Goal: Transaction & Acquisition: Purchase product/service

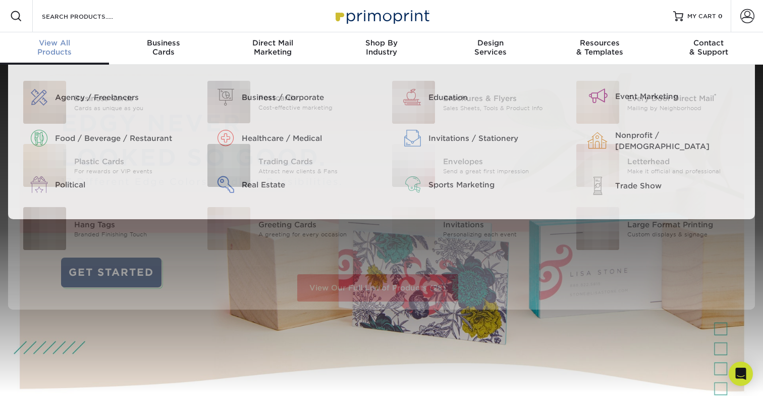
click at [44, 44] on span "View All" at bounding box center [54, 42] width 109 height 9
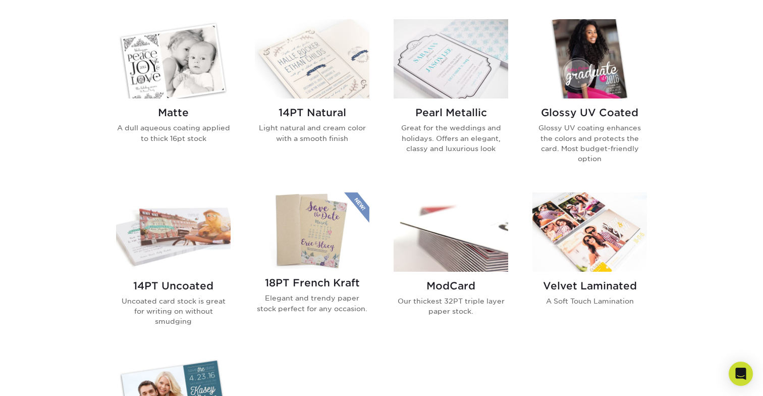
scroll to position [493, 0]
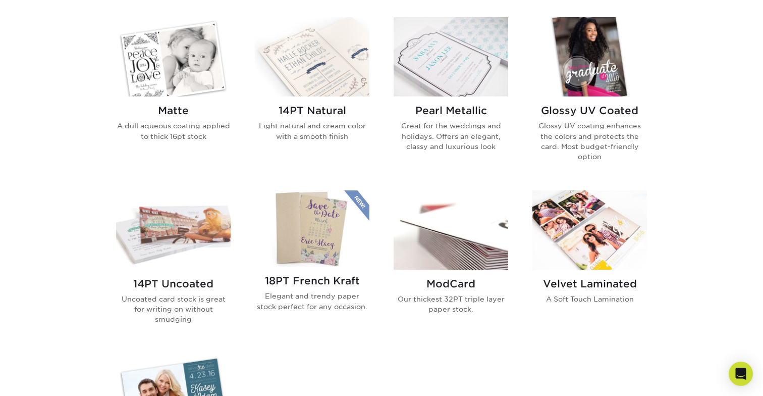
click at [553, 231] on img at bounding box center [589, 229] width 115 height 79
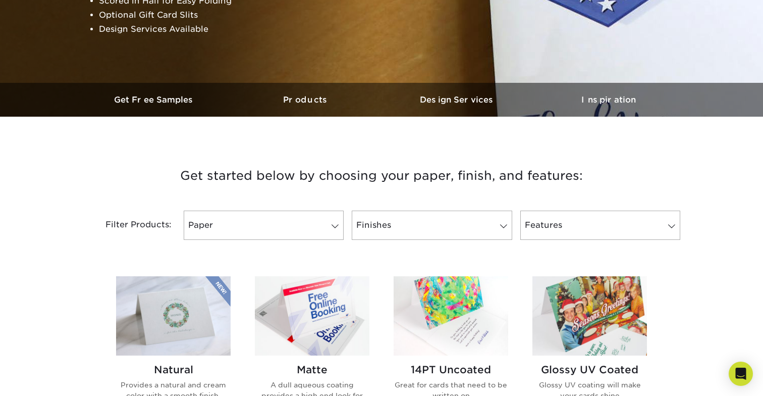
scroll to position [438, 0]
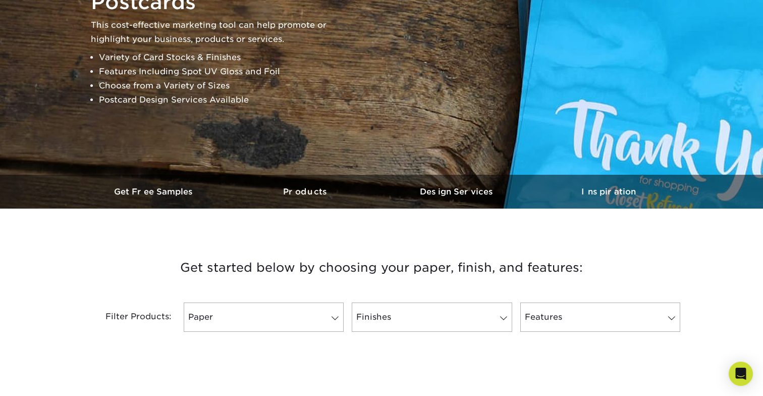
scroll to position [349, 0]
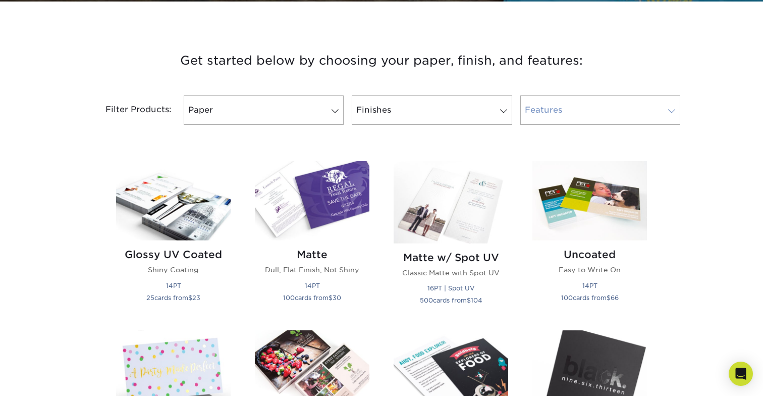
click at [564, 114] on link "Features" at bounding box center [600, 109] width 160 height 29
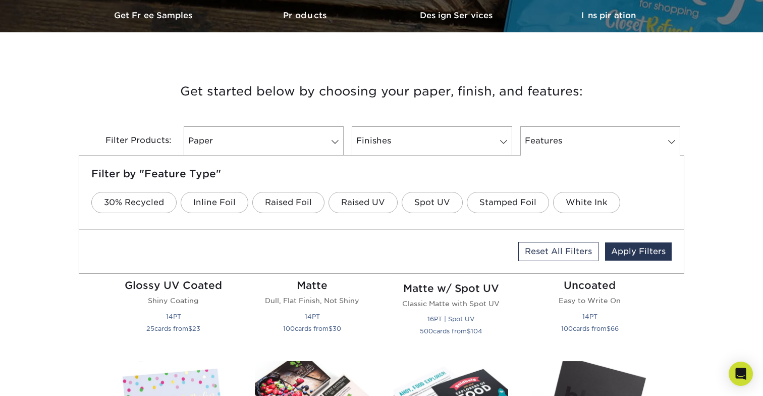
scroll to position [319, 0]
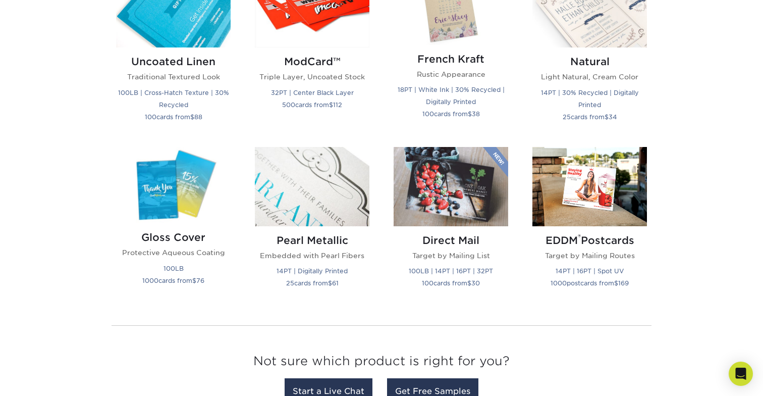
scroll to position [1279, 0]
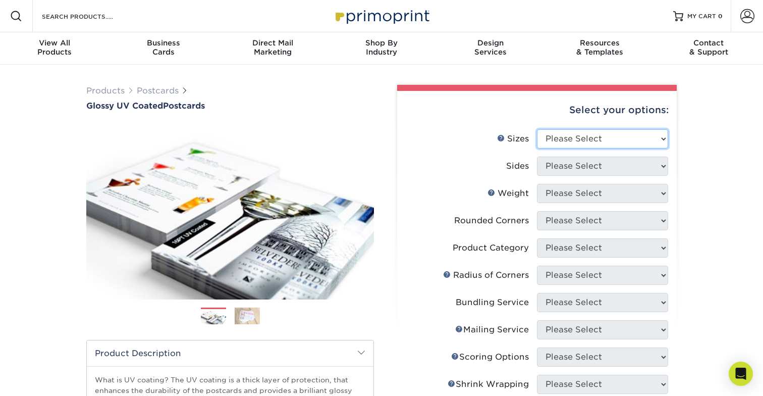
click at [625, 132] on select "Please Select 1.5" x 7" 2" x 4" 2" x 6" 2" x 7" 2" x 8" 2.12" x 5.5" 2.12" x 5.…" at bounding box center [602, 138] width 131 height 19
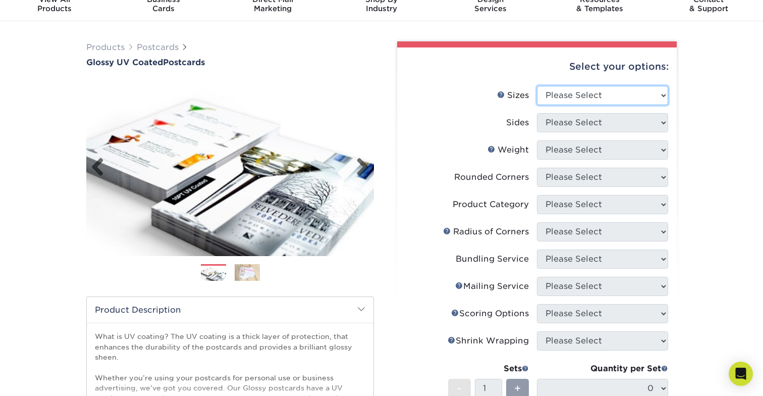
scroll to position [63, 0]
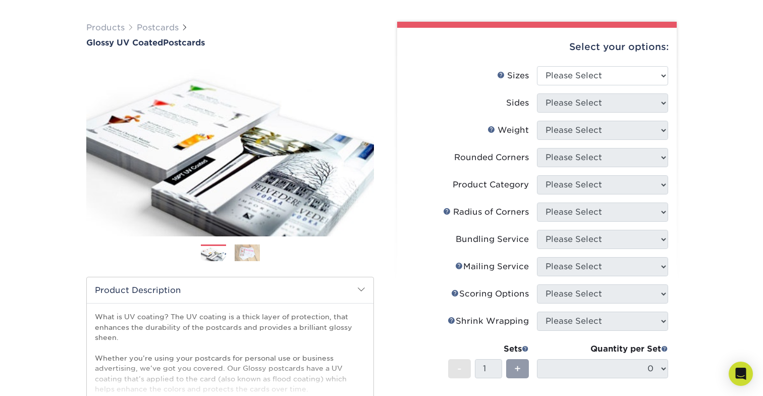
click at [250, 255] on img at bounding box center [247, 253] width 25 height 18
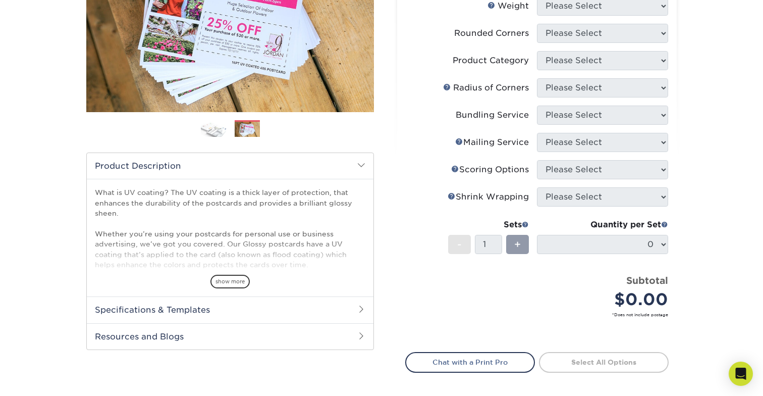
scroll to position [189, 0]
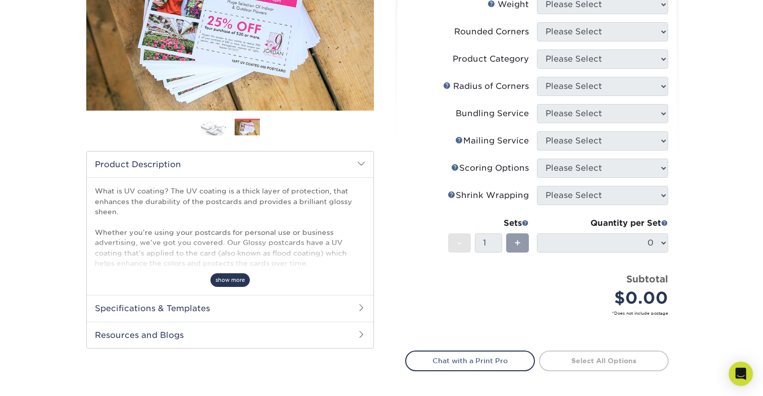
click at [231, 283] on span "show more" at bounding box center [229, 280] width 39 height 14
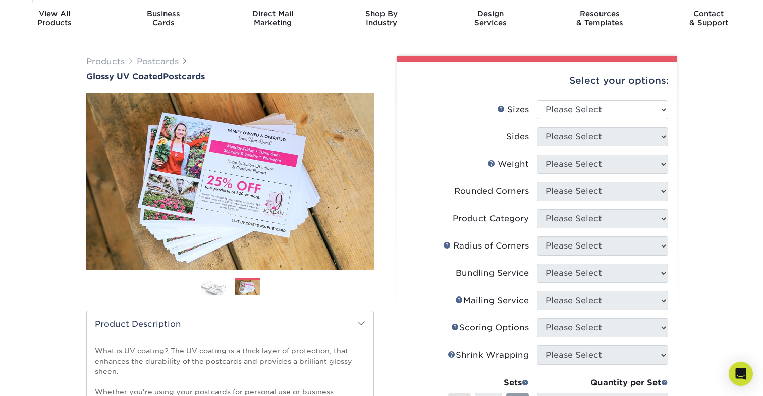
scroll to position [30, 0]
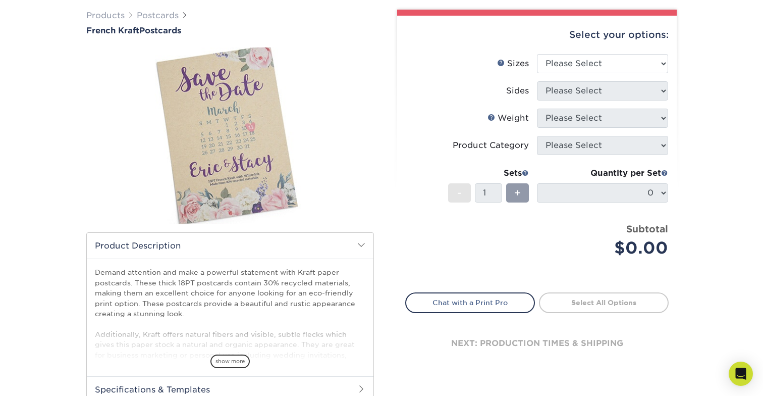
scroll to position [76, 0]
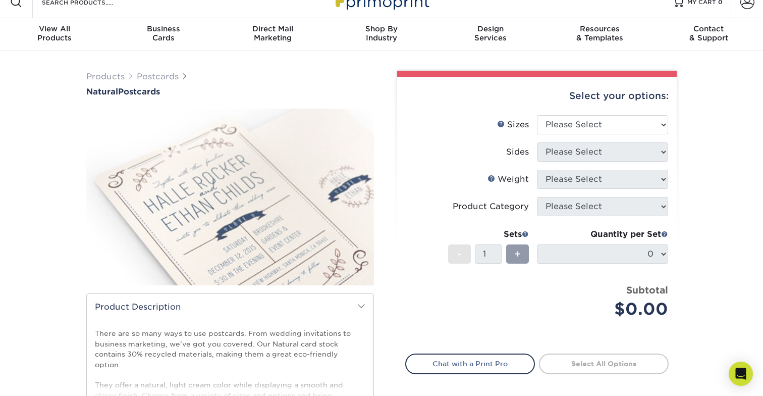
scroll to position [9, 0]
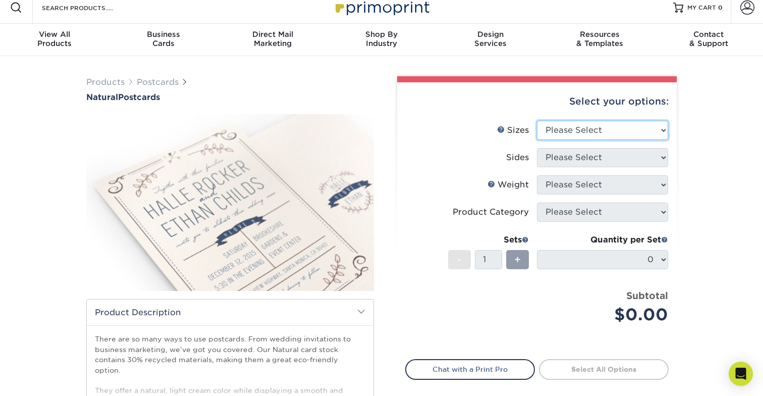
click at [599, 131] on select "Please Select 2" x 4" 2" x 6" 3.5" x 8.5" 4" x 6" 4" x 8.5" 4" x 9" 4.25" x 11"…" at bounding box center [602, 130] width 131 height 19
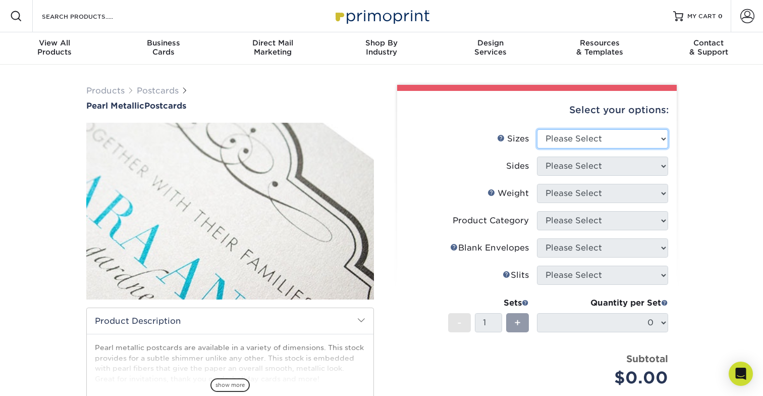
click at [602, 147] on select "Please Select 2" x 4" 2" x 6" 3.5" x 8.5" 4" x 6" 4" x 8.5" 4" x 9" 4.25" x 5.5…" at bounding box center [602, 138] width 131 height 19
select select "6.00x6.00"
click at [537, 129] on select "Please Select 2" x 4" 2" x 6" 3.5" x 8.5" 4" x 6" 4" x 8.5" 4" x 9" 4.25" x 5.5…" at bounding box center [602, 138] width 131 height 19
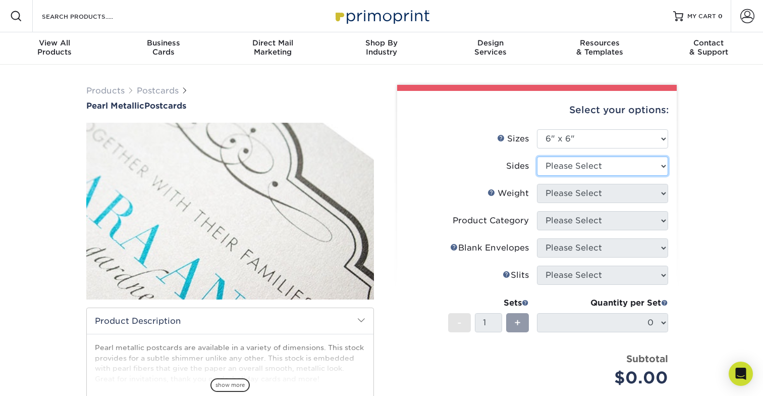
click at [632, 165] on select "Please Select Print Both Sides Print Front Only" at bounding box center [602, 165] width 131 height 19
select select "13abbda7-1d64-4f25-8bb2-c179b224825d"
click at [537, 156] on select "Please Select Print Both Sides Print Front Only" at bounding box center [602, 165] width 131 height 19
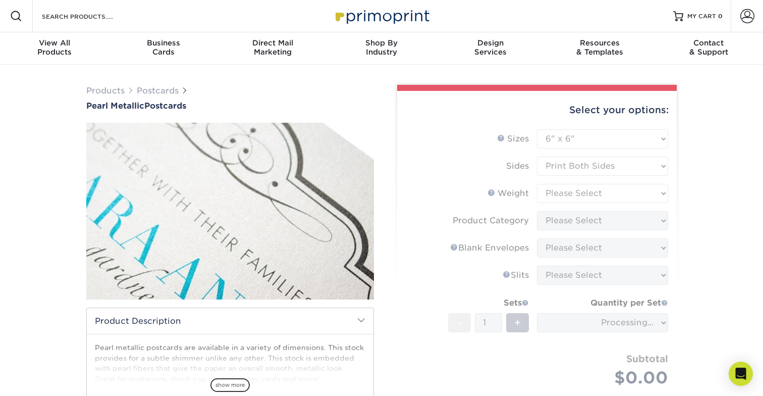
click at [589, 195] on form "Sizes Help Sizes Please Select 2" x 4" 2" x 6" 3.5" x 8.5" 4" x 6" 4" x 8.5" 4"…" at bounding box center [536, 269] width 263 height 281
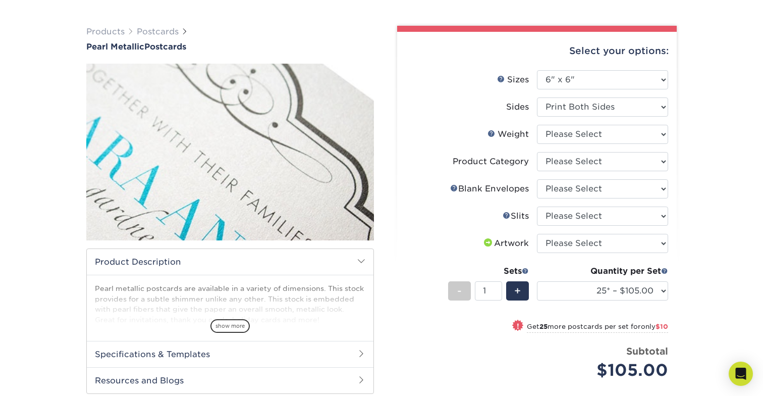
scroll to position [60, 0]
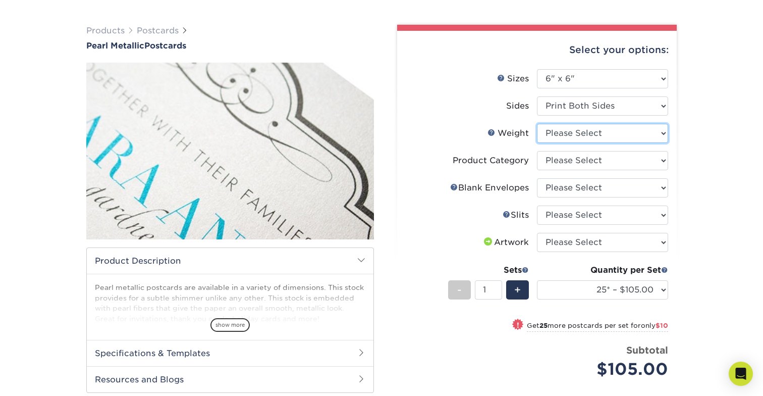
click at [586, 131] on select "Please Select 14PTPM" at bounding box center [602, 133] width 131 height 19
select select "14PTPM"
click at [537, 124] on select "Please Select 14PTPM" at bounding box center [602, 133] width 131 height 19
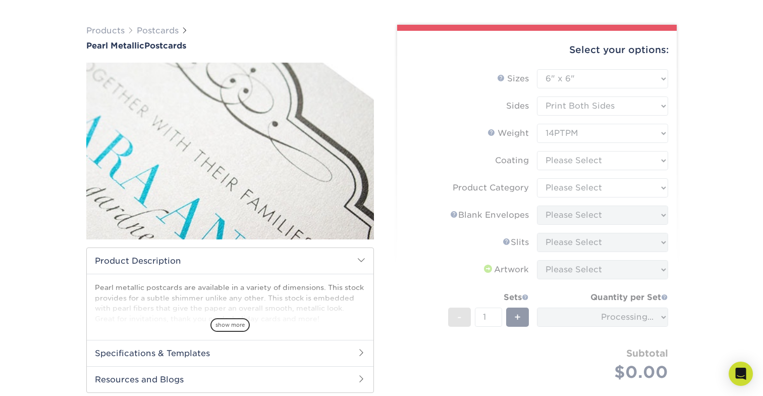
click at [571, 162] on form "Sizes Help Sizes Please Select 2" x 4" 2" x 6" 3.5" x 8.5" 4" x 6" 4" x 8.5" 4"…" at bounding box center [536, 236] width 263 height 335
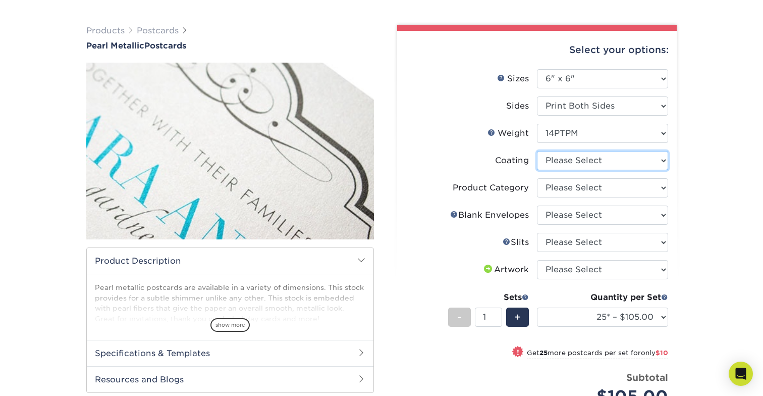
click at [567, 155] on select at bounding box center [602, 160] width 131 height 19
select select "3e7618de-abca-4bda-9f97-8b9129e913d8"
click at [537, 151] on select at bounding box center [602, 160] width 131 height 19
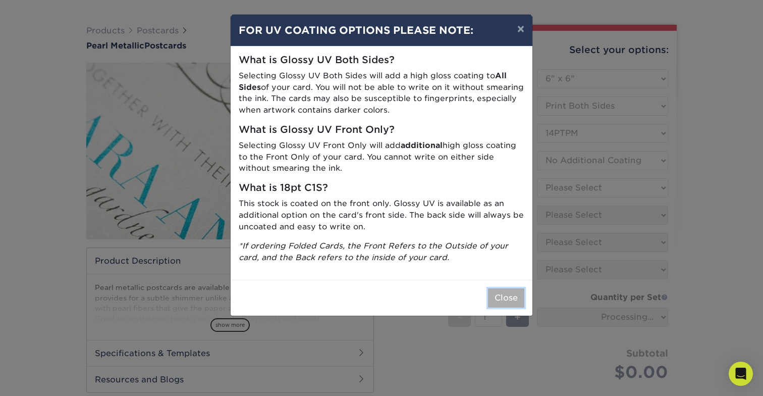
click at [511, 295] on button "Close" at bounding box center [506, 297] width 36 height 19
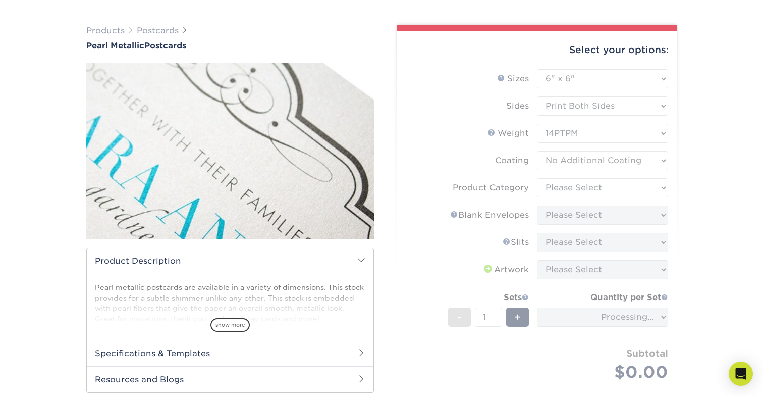
click at [591, 187] on form "Sizes Help Sizes Please Select 2" x 4" 2" x 6" 3.5" x 8.5" 4" x 6" 4" x 8.5" 4"…" at bounding box center [536, 236] width 263 height 335
click at [587, 188] on select "Please Select Announcement Cards" at bounding box center [602, 187] width 131 height 19
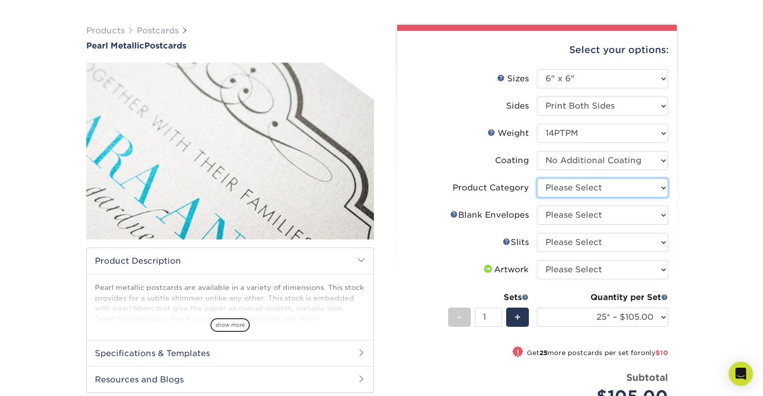
select select "afc43903-b91d-4869-9f05-9fa1eb7dcbea"
click at [537, 178] on select "Please Select Announcement Cards" at bounding box center [602, 187] width 131 height 19
click at [586, 217] on select "Please Select No Blank Envelopes Yes 25 Pearl Envelopes 6.5X6.5 Yes 50 Pearl En…" at bounding box center [602, 214] width 131 height 19
select select "5bc61a1c-38df-4b8f-9de2-653883134398"
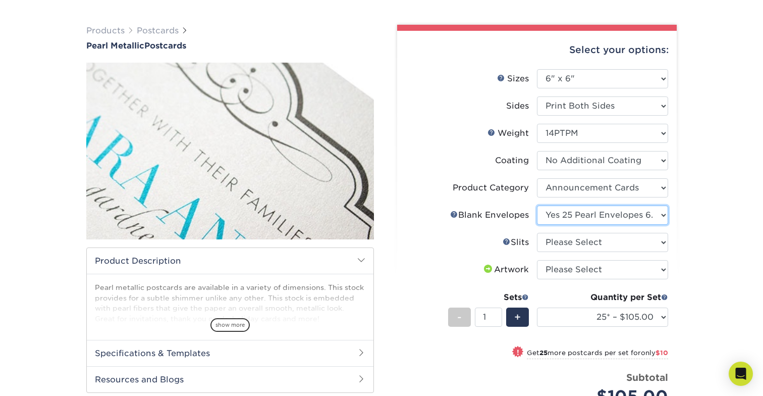
click at [537, 205] on select "Please Select No Blank Envelopes Yes 25 Pearl Envelopes 6.5X6.5 Yes 50 Pearl En…" at bounding box center [602, 214] width 131 height 19
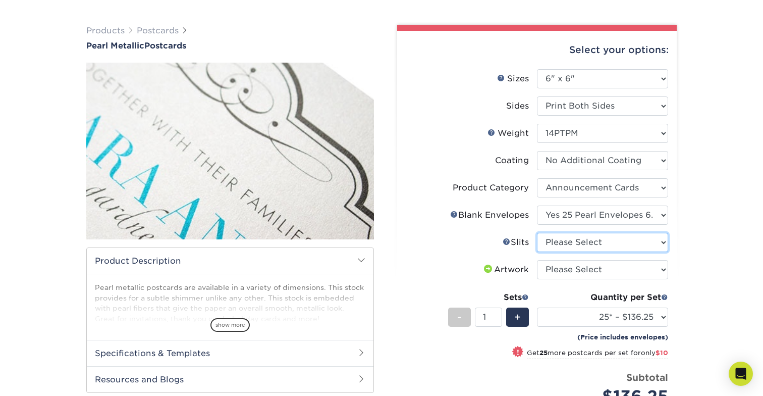
click at [592, 246] on select "Please Select Moon Slits Slide Slits No Gift Card Slits" at bounding box center [602, 242] width 131 height 19
click at [227, 375] on h2 "Resources and Blogs" at bounding box center [230, 379] width 287 height 26
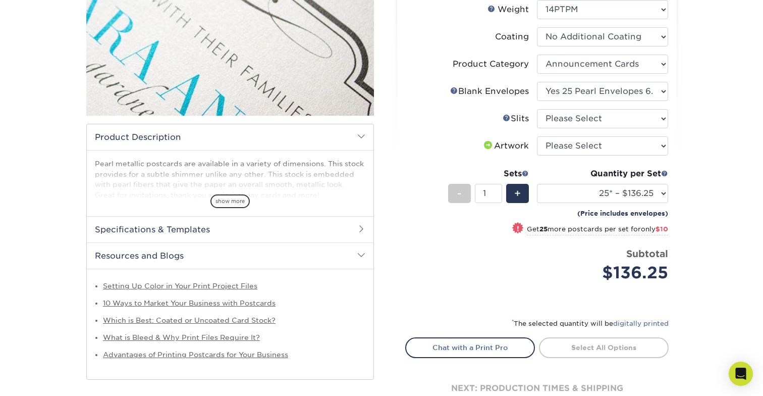
scroll to position [181, 0]
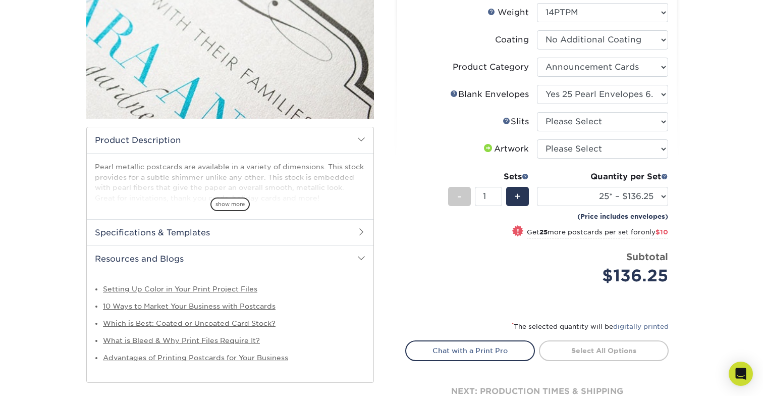
click at [319, 230] on h2 "Specifications & Templates" at bounding box center [230, 232] width 287 height 26
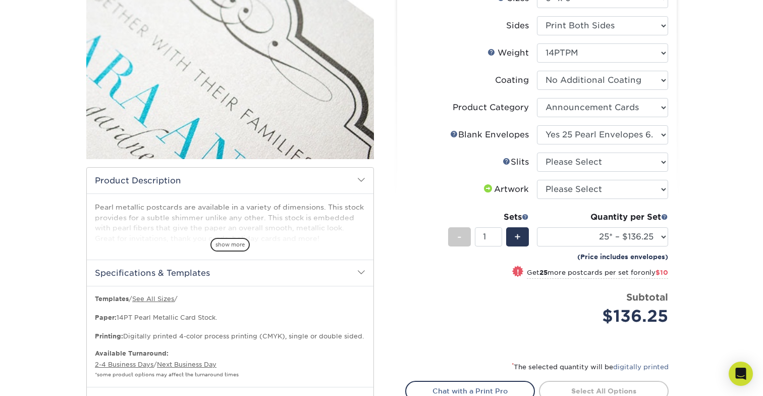
scroll to position [142, 0]
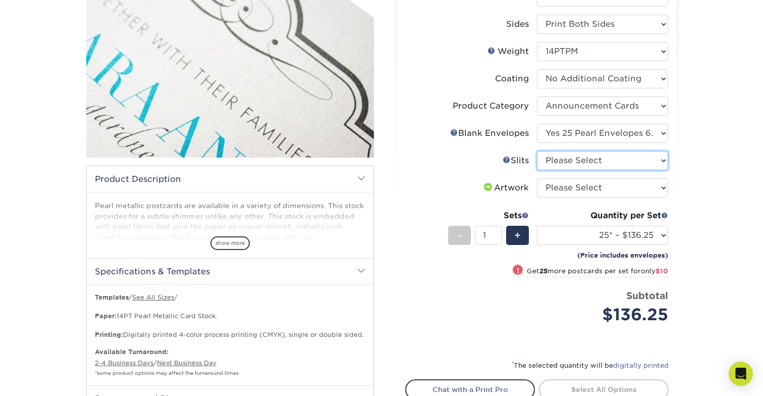
click at [605, 161] on select "Please Select Moon Slits Slide Slits No Gift Card Slits" at bounding box center [602, 160] width 131 height 19
select select "b7d4e1b9-5212-4e67-a1b1-e4d78127077d"
click at [537, 151] on select "Please Select Moon Slits Slide Slits No Gift Card Slits" at bounding box center [602, 160] width 131 height 19
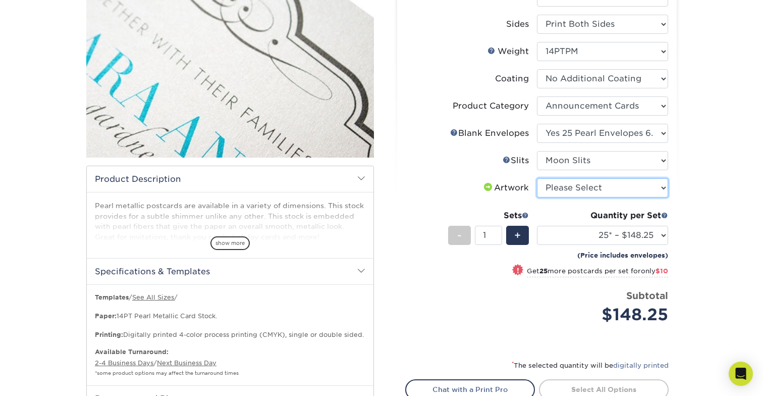
click at [614, 188] on select "Please Select I will upload files I need a design - $150" at bounding box center [602, 187] width 131 height 19
select select "upload"
click at [537, 178] on select "Please Select I will upload files I need a design - $150" at bounding box center [602, 187] width 131 height 19
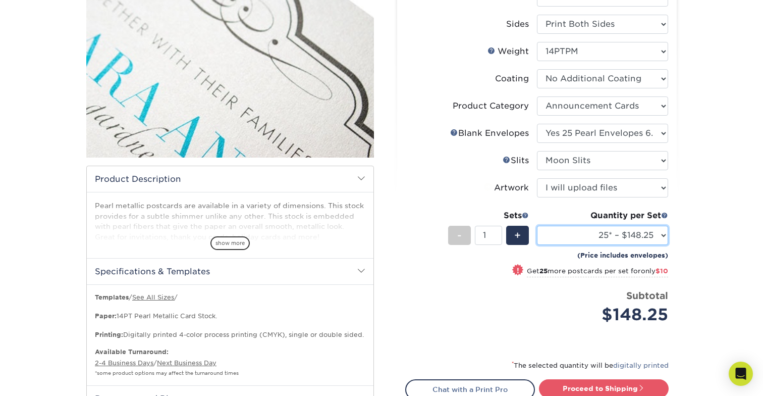
click at [654, 231] on select "25* – $148.25 50* – $158.25 75* – $205.25 100* – $248.25 250* – $297.65 500* – …" at bounding box center [602, 235] width 131 height 19
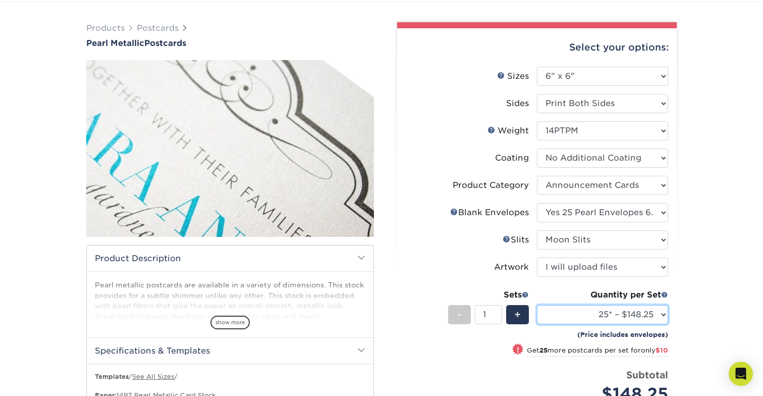
scroll to position [57, 0]
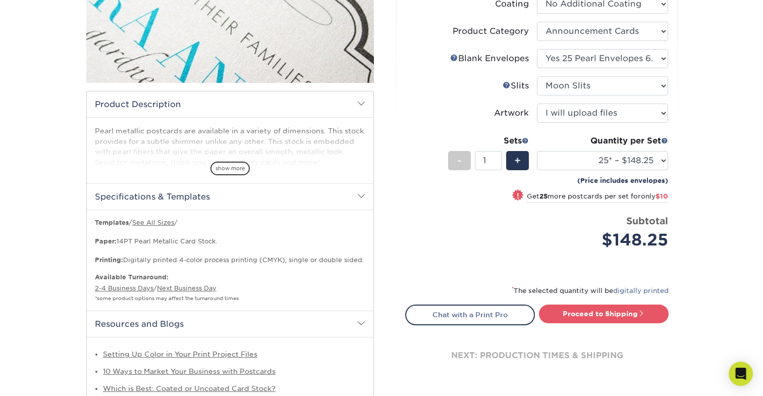
scroll to position [193, 0]
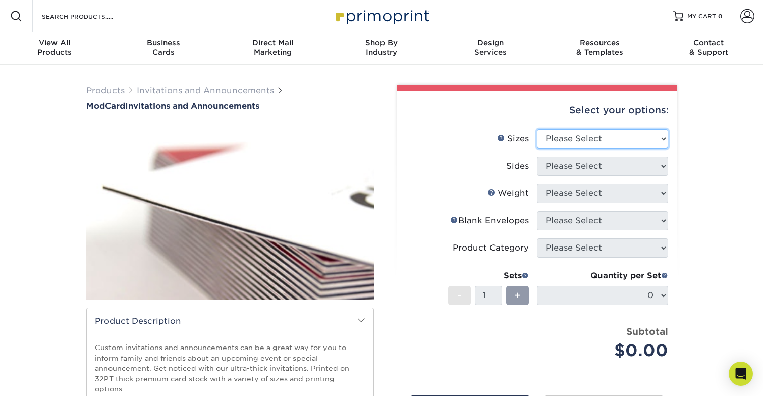
click at [611, 135] on select "Please Select 4.25" x 5.5" 4.25" x 6" 5" x 7" 6" x 6"" at bounding box center [602, 138] width 131 height 19
select select "6.00x6.00"
click at [537, 129] on select "Please Select 4.25" x 5.5" 4.25" x 6" 5" x 7" 6" x 6"" at bounding box center [602, 138] width 131 height 19
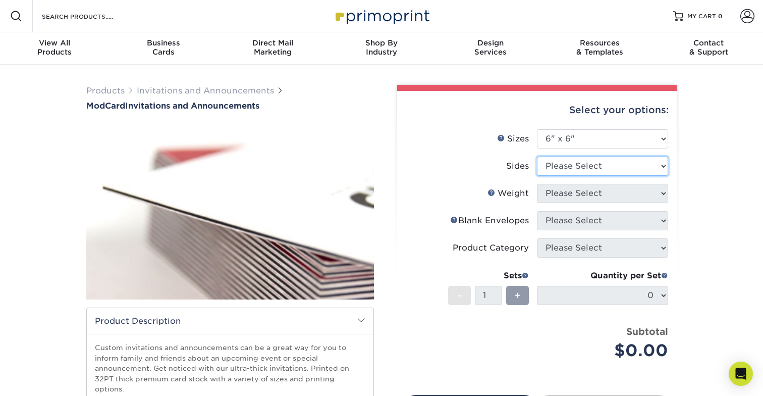
click at [583, 164] on select "Please Select Print Both Sides Print Front Only" at bounding box center [602, 165] width 131 height 19
select select "13abbda7-1d64-4f25-8bb2-c179b224825d"
click at [537, 156] on select "Please Select Print Both Sides Print Front Only" at bounding box center [602, 165] width 131 height 19
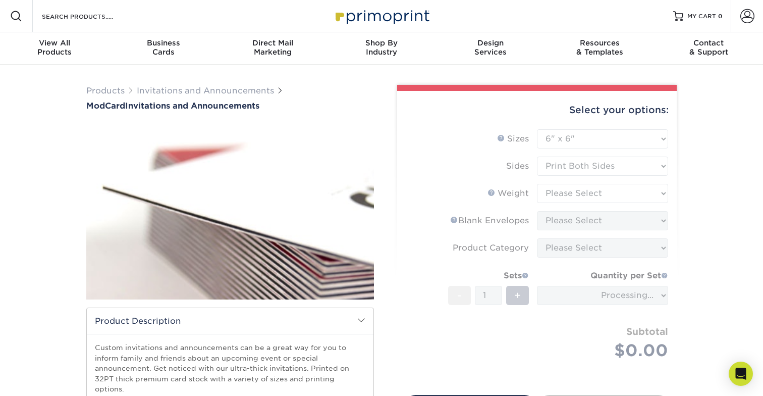
click at [577, 195] on form "Sizes Help Sizes Please Select 4.25" x 5.5" 4.25" x 6" 5" x 7" 6" x 6" Sides Pl…" at bounding box center [536, 256] width 263 height 254
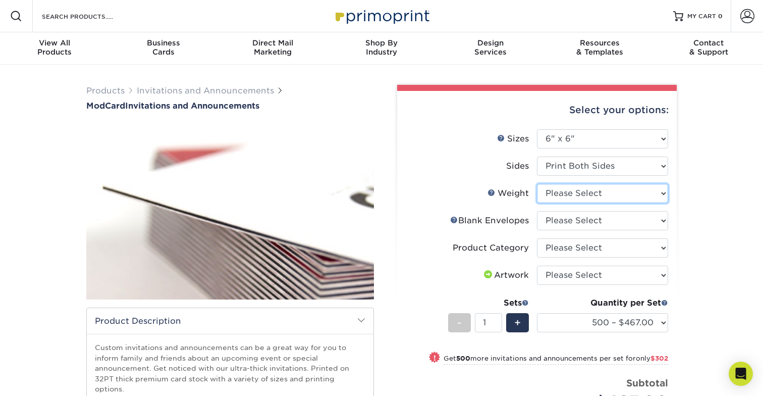
click at [559, 195] on select "Please Select 32PTUCBLK" at bounding box center [602, 193] width 131 height 19
select select "32PTUCBLK"
click at [537, 184] on select "Please Select 32PTUCBLK" at bounding box center [602, 193] width 131 height 19
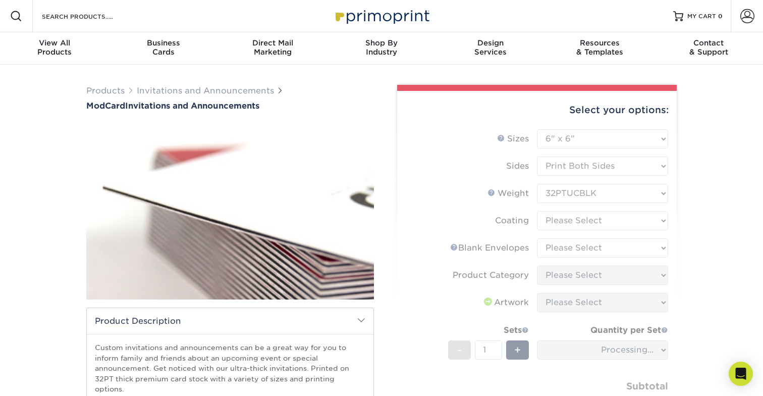
click at [568, 222] on form "Sizes Help Sizes Please Select 4.25" x 5.5" 4.25" x 6" 5" x 7" 6" x 6" Sides Pl…" at bounding box center [536, 283] width 263 height 308
click at [565, 222] on form "Sizes Help Sizes Please Select 4.25" x 5.5" 4.25" x 6" 5" x 7" 6" x 6" Sides Pl…" at bounding box center [536, 283] width 263 height 308
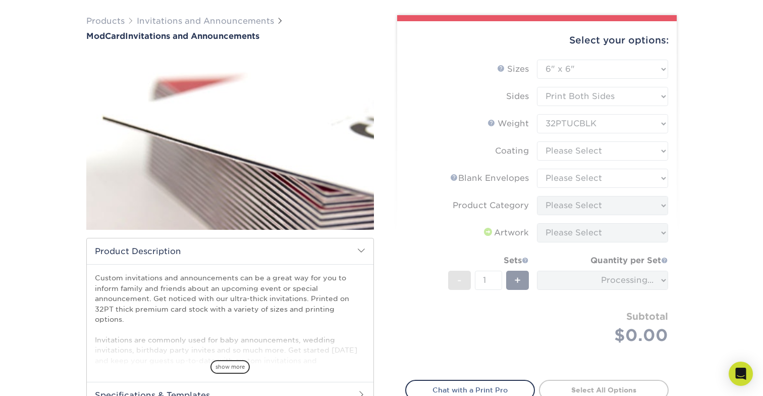
scroll to position [70, 0]
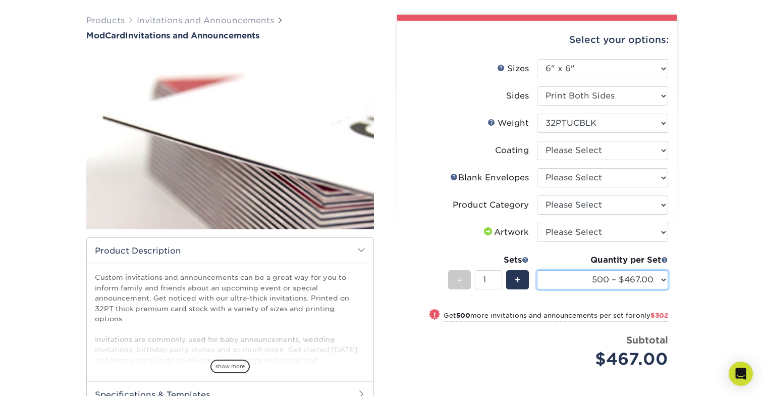
click at [590, 275] on select "500 – $467.00 1000 – $769.00" at bounding box center [602, 279] width 131 height 19
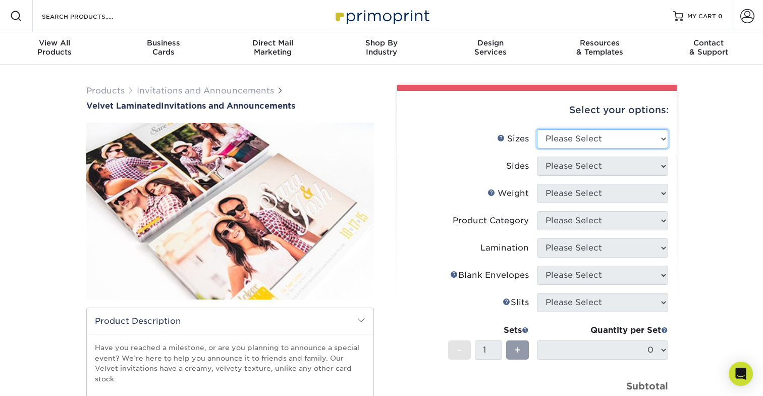
click at [604, 139] on select "Please Select 4.25" x 5.5" 4.25" x 6" 5" x 7" 5.5" x 8.5" 6" x 6"" at bounding box center [602, 138] width 131 height 19
select select "6.00x6.00"
click at [537, 129] on select "Please Select 4.25" x 5.5" 4.25" x 6" 5" x 7" 5.5" x 8.5" 6" x 6"" at bounding box center [602, 138] width 131 height 19
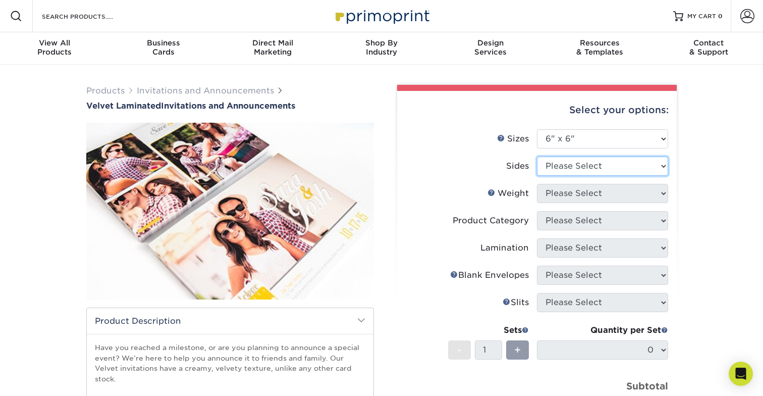
click at [579, 163] on select "Please Select Print Both Sides Print Front Only" at bounding box center [602, 165] width 131 height 19
select select "13abbda7-1d64-4f25-8bb2-c179b224825d"
click at [537, 156] on select "Please Select Print Both Sides Print Front Only" at bounding box center [602, 165] width 131 height 19
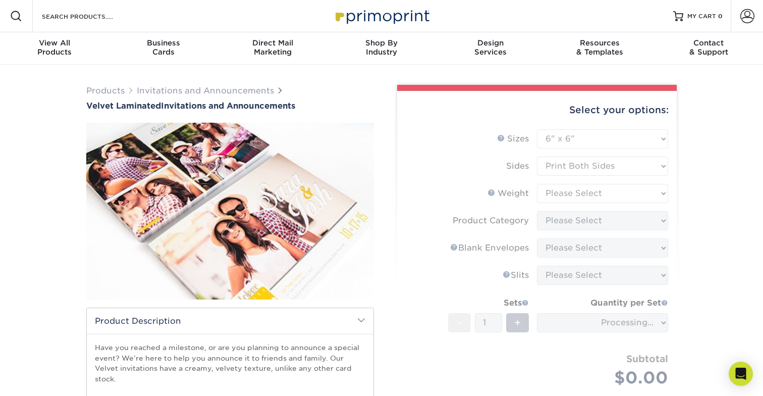
click at [617, 195] on form "Sizes Help Sizes Please Select 4.25" x 5.5" 4.25" x 6" 5" x 7" 5.5" x 8.5" 6" x…" at bounding box center [536, 269] width 263 height 281
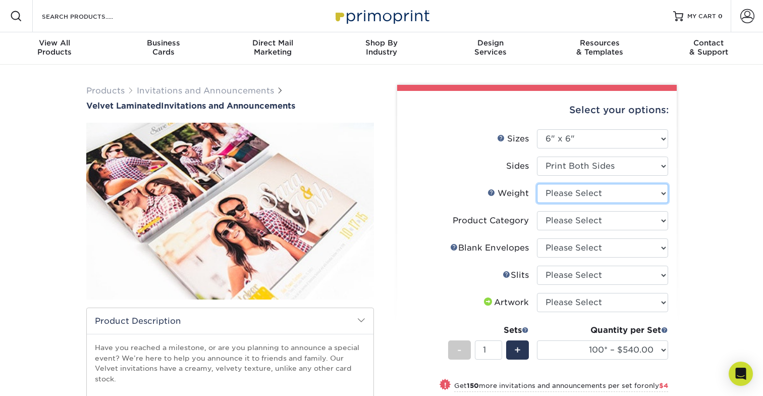
click at [600, 198] on select "Please Select 16PT" at bounding box center [602, 193] width 131 height 19
select select "16PT"
click at [537, 184] on select "Please Select 16PT" at bounding box center [602, 193] width 131 height 19
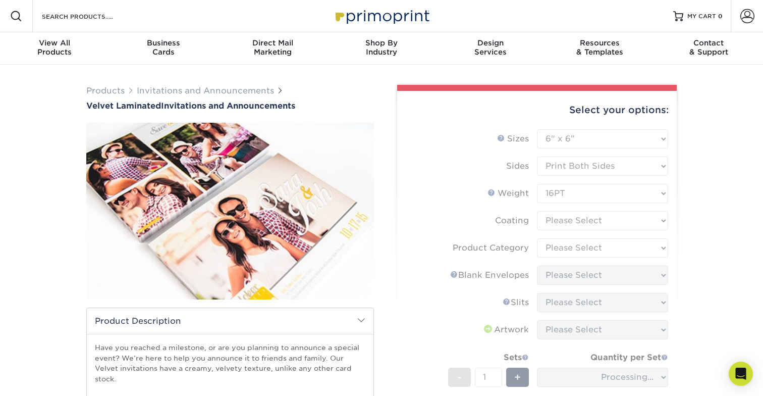
click at [588, 221] on form "Sizes Help Sizes Please Select 4.25" x 5.5" 4.25" x 6" 5" x 7" 5.5" x 8.5" 6" x…" at bounding box center [536, 296] width 263 height 335
click at [582, 225] on form "Sizes Help Sizes Please Select 4.25" x 5.5" 4.25" x 6" 5" x 7" 5.5" x 8.5" 6" x…" at bounding box center [536, 296] width 263 height 335
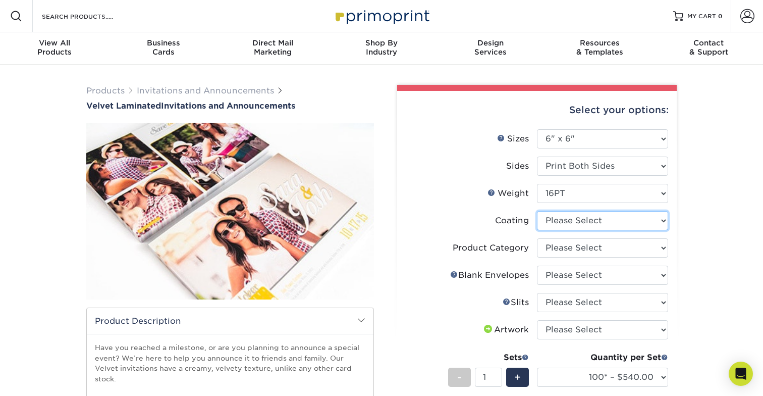
click at [582, 212] on select at bounding box center [602, 220] width 131 height 19
select select "3e7618de-abca-4bda-9f97-8b9129e913d8"
click at [537, 211] on select at bounding box center [602, 220] width 131 height 19
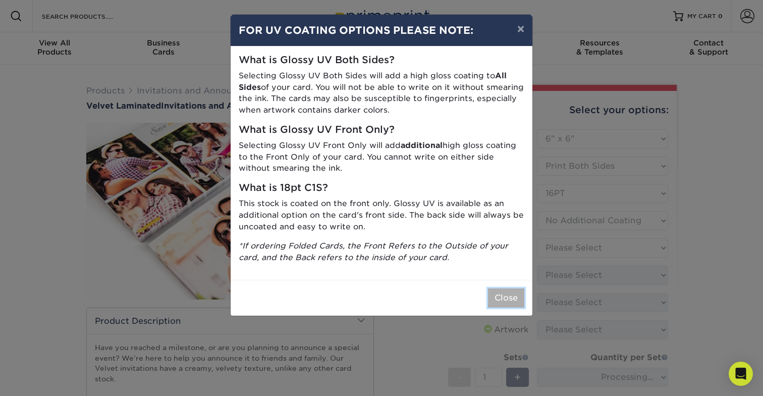
click at [514, 294] on button "Close" at bounding box center [506, 297] width 36 height 19
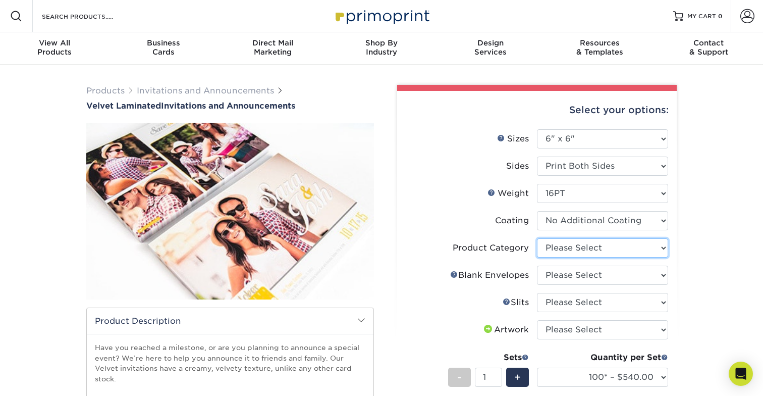
click at [577, 247] on select "Please Select Announcement Cards" at bounding box center [602, 247] width 131 height 19
select select "afc43903-b91d-4869-9f05-9fa1eb7dcbea"
click at [537, 238] on select "Please Select Announcement Cards" at bounding box center [602, 247] width 131 height 19
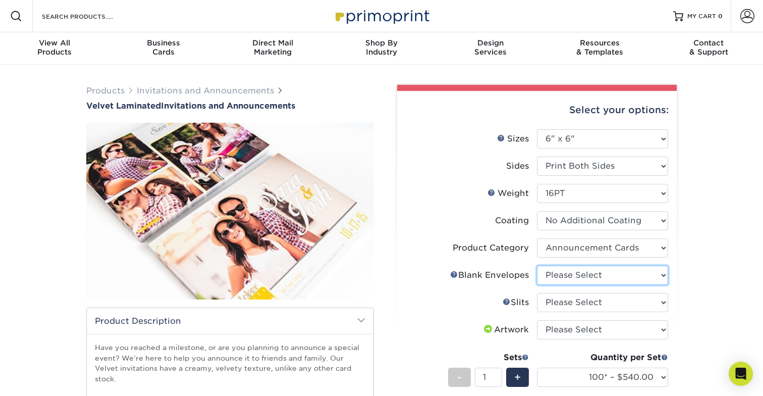
click at [597, 279] on select "Please Select No Blank Envelopes Yes 100 Envelopes 6.5X6.5 Yes 250 Envelopes 6.…" at bounding box center [602, 274] width 131 height 19
select select "c16c5458-84ff-4b29-b2e4-d596021c1259"
click at [537, 265] on select "Please Select No Blank Envelopes Yes 100 Envelopes 6.5X6.5 Yes 250 Envelopes 6.…" at bounding box center [602, 274] width 131 height 19
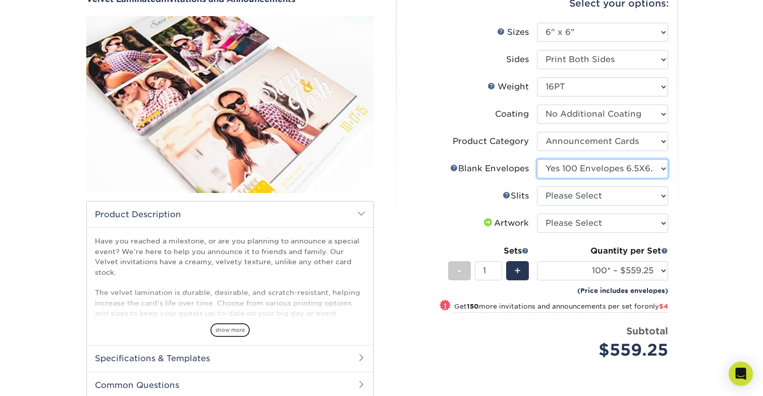
scroll to position [105, 0]
